Goal: Information Seeking & Learning: Learn about a topic

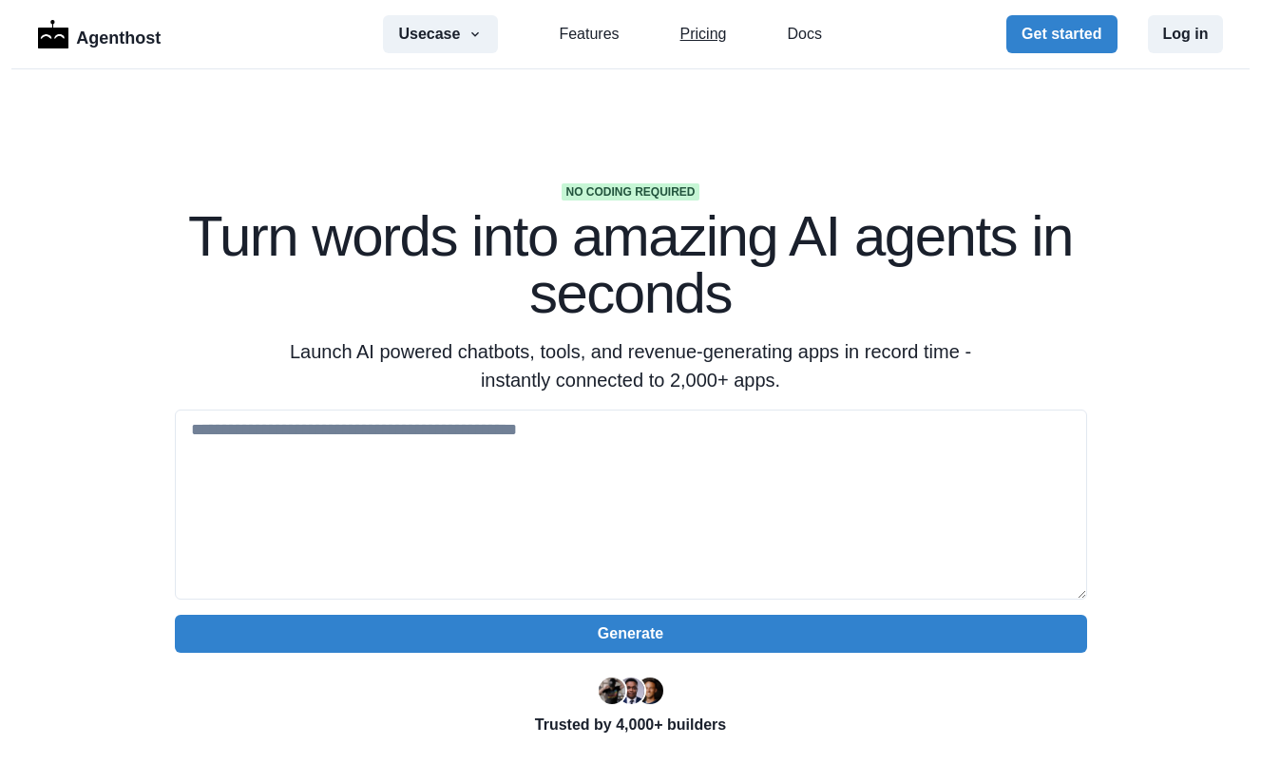
click at [701, 37] on link "Pricing" at bounding box center [703, 34] width 47 height 23
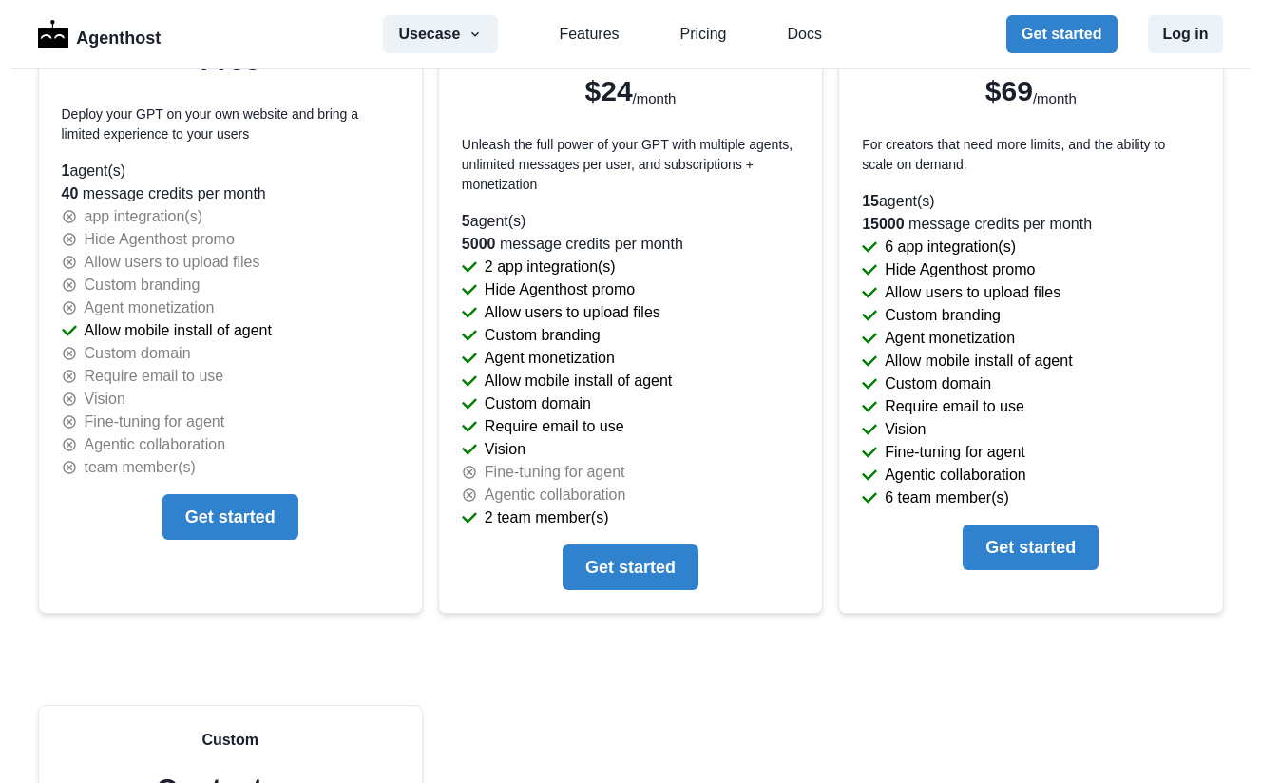
scroll to position [4194, 0]
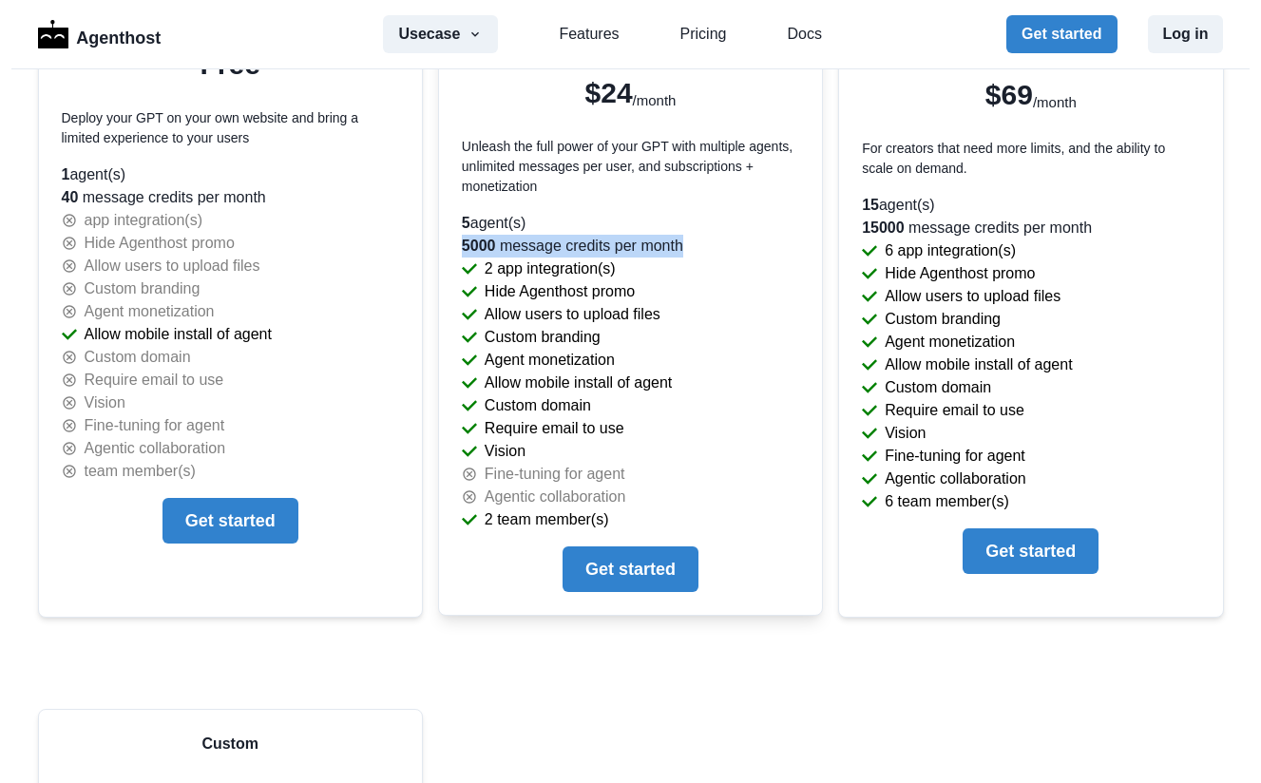
drag, startPoint x: 452, startPoint y: 241, endPoint x: 791, endPoint y: 250, distance: 339.3
click at [791, 250] on div "Pro Monthly Annual - 31 % $24 /month Unleash the full power of your GPT with mu…" at bounding box center [630, 297] width 383 height 635
click at [712, 179] on p "Unleash the full power of your GPT with multiple agents, unlimited messages per…" at bounding box center [630, 167] width 337 height 60
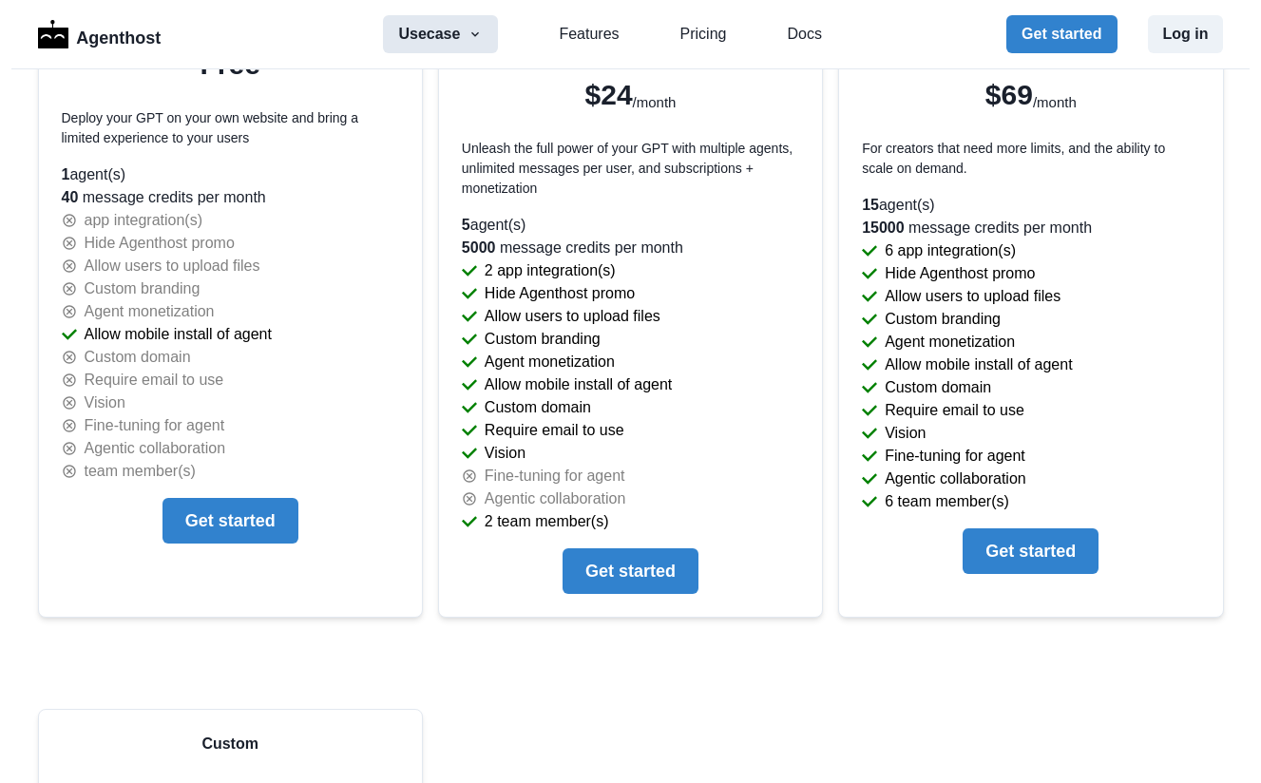
click at [436, 33] on button "Usecase" at bounding box center [440, 34] width 115 height 38
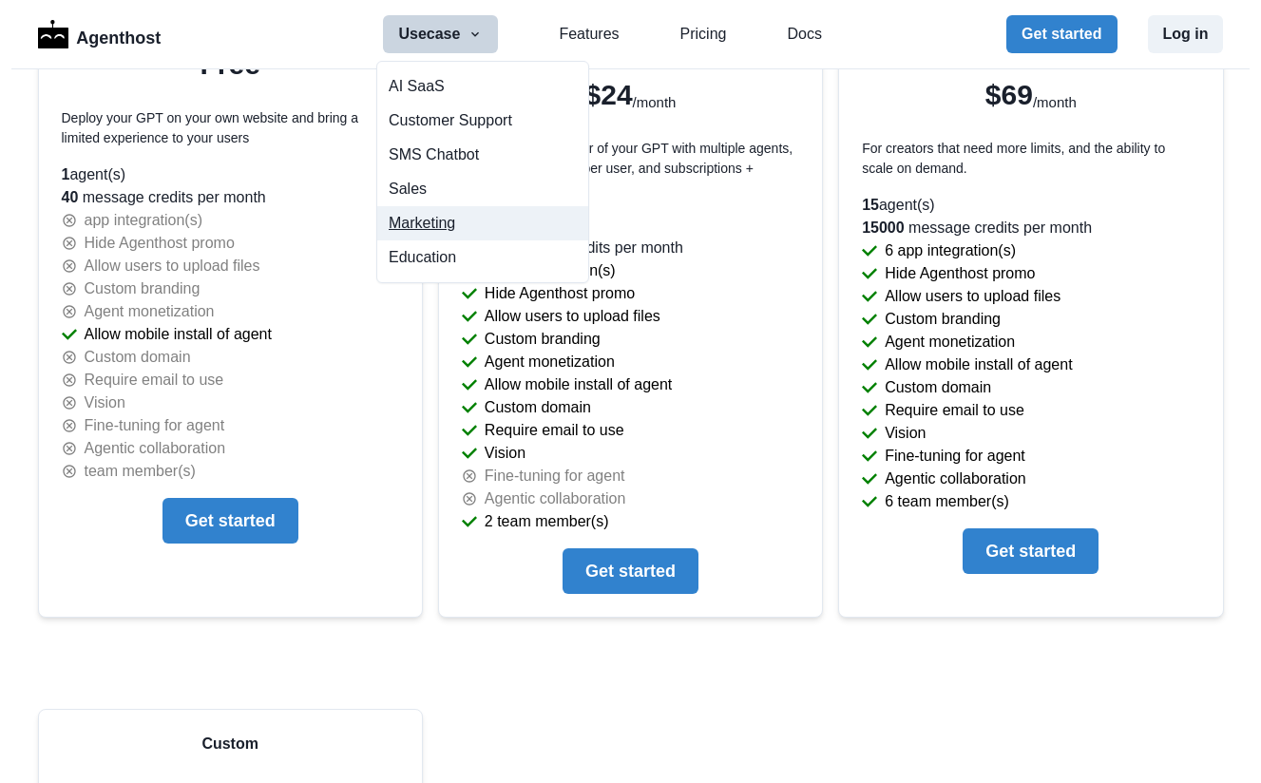
click at [426, 224] on button "Marketing" at bounding box center [482, 223] width 211 height 34
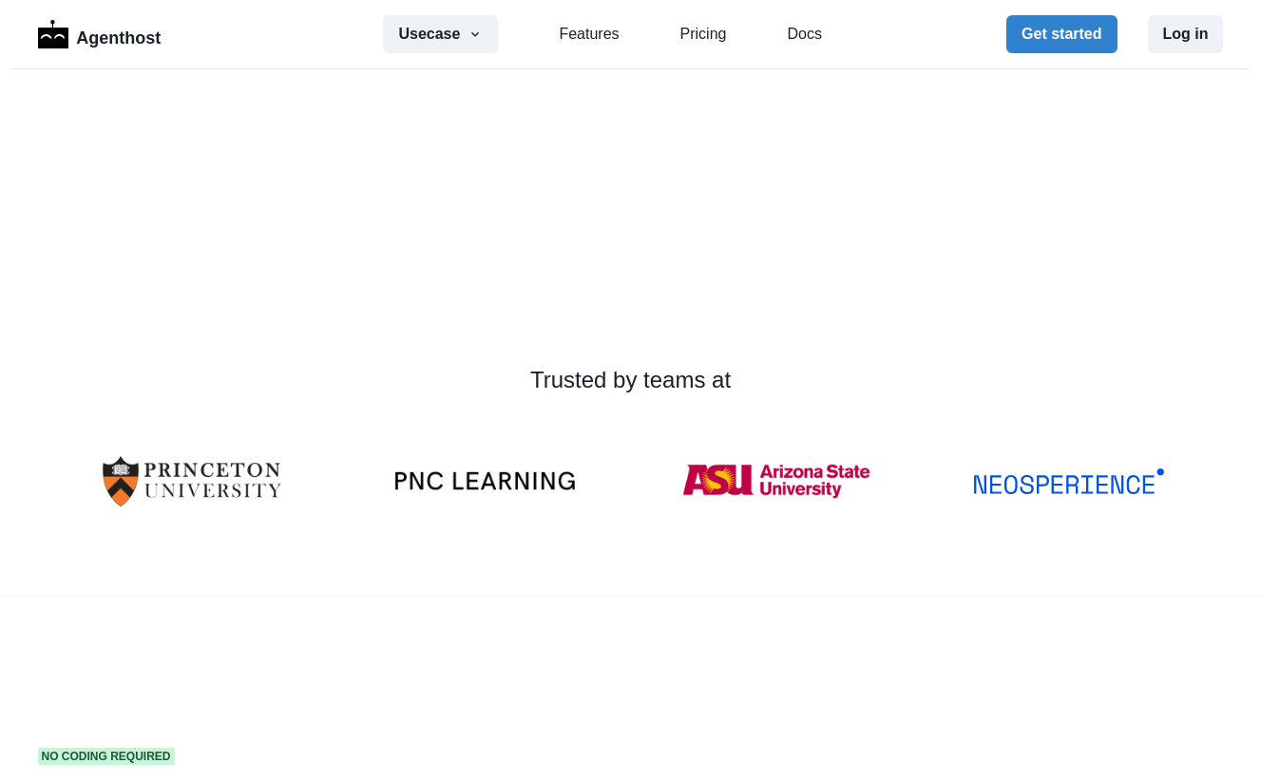
scroll to position [546, 0]
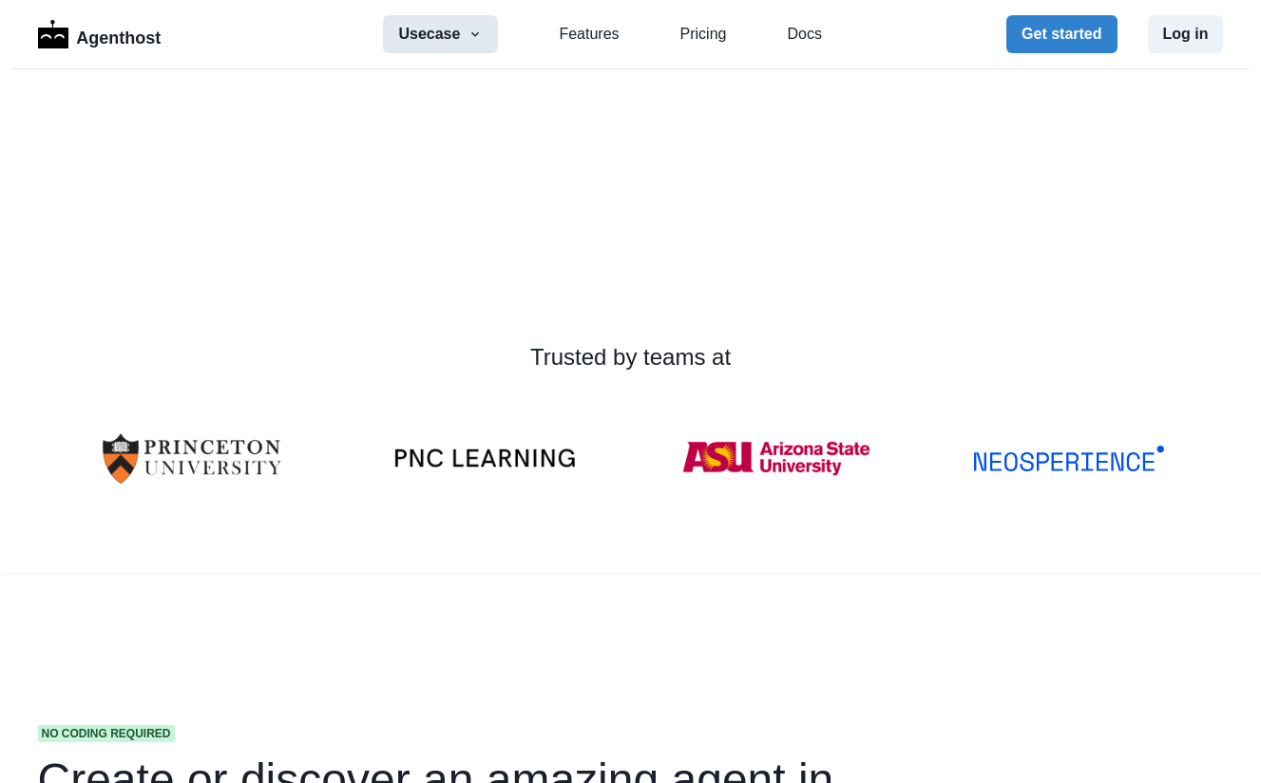
click at [402, 29] on button "Usecase" at bounding box center [440, 34] width 115 height 38
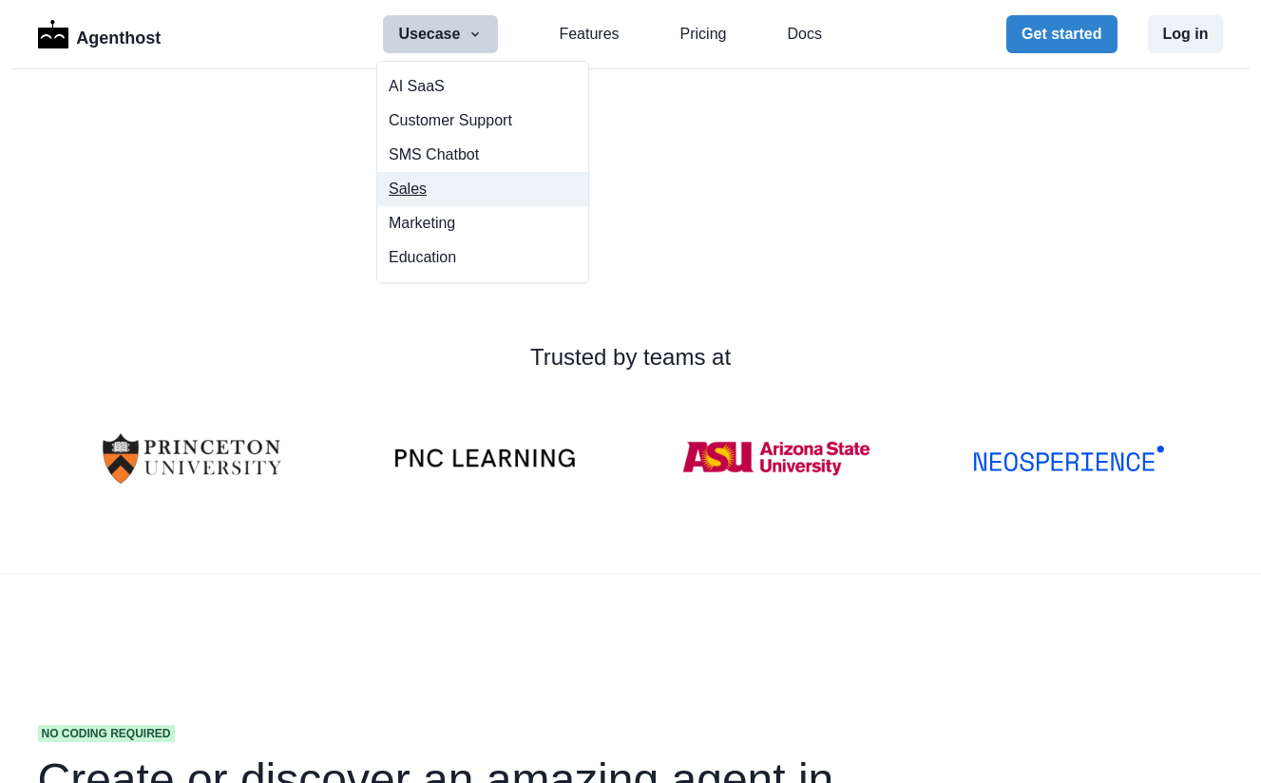
click at [419, 195] on button "Sales" at bounding box center [482, 189] width 211 height 34
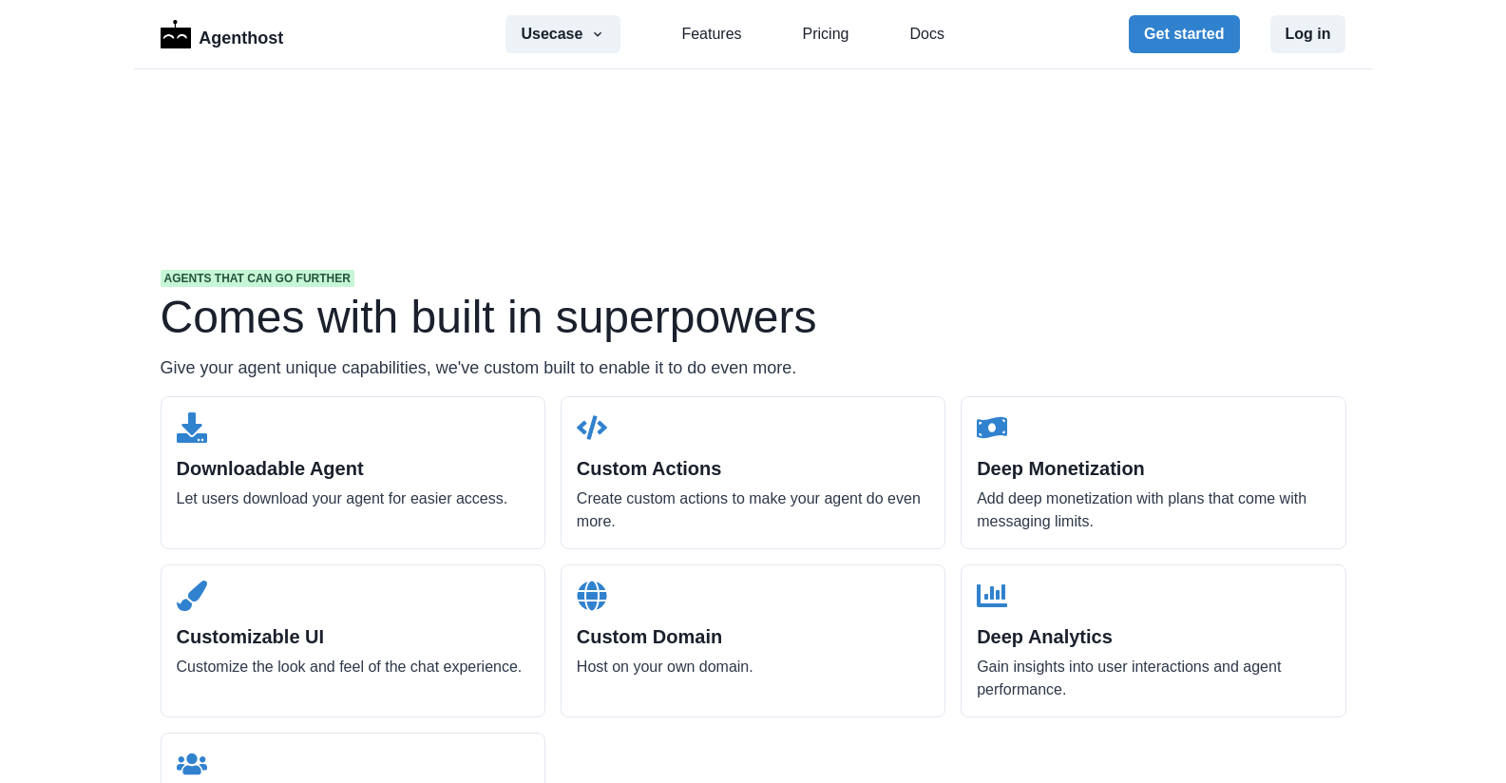
scroll to position [2298, 0]
